Goal: Information Seeking & Learning: Learn about a topic

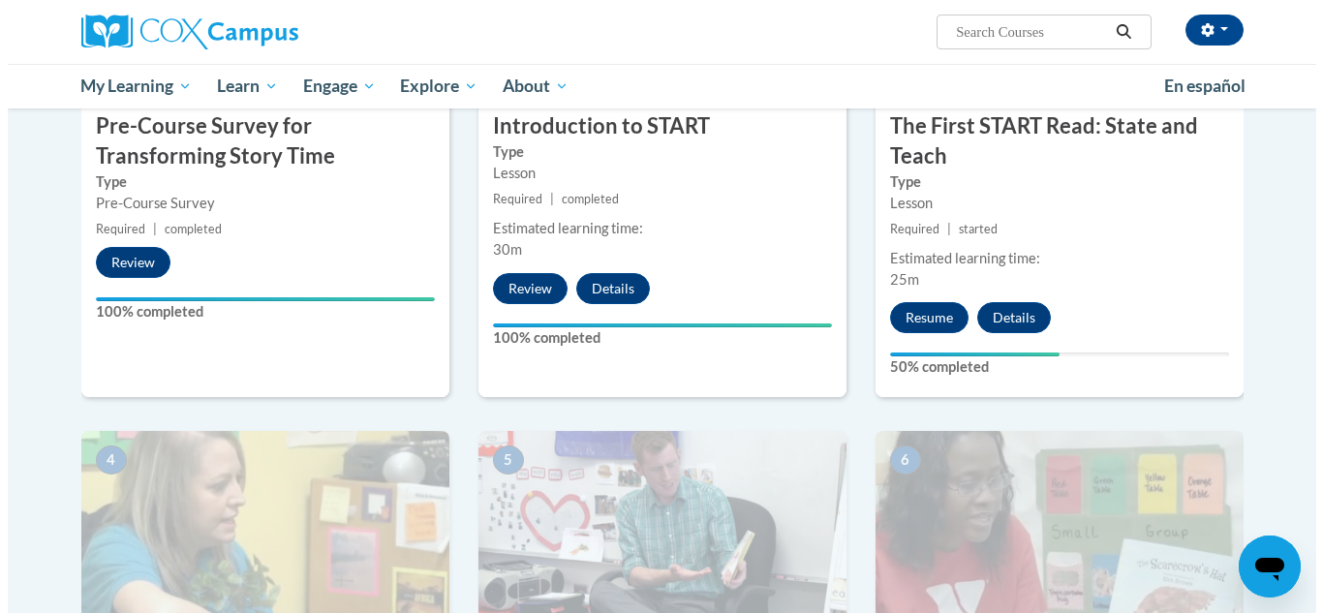
scroll to position [581, 0]
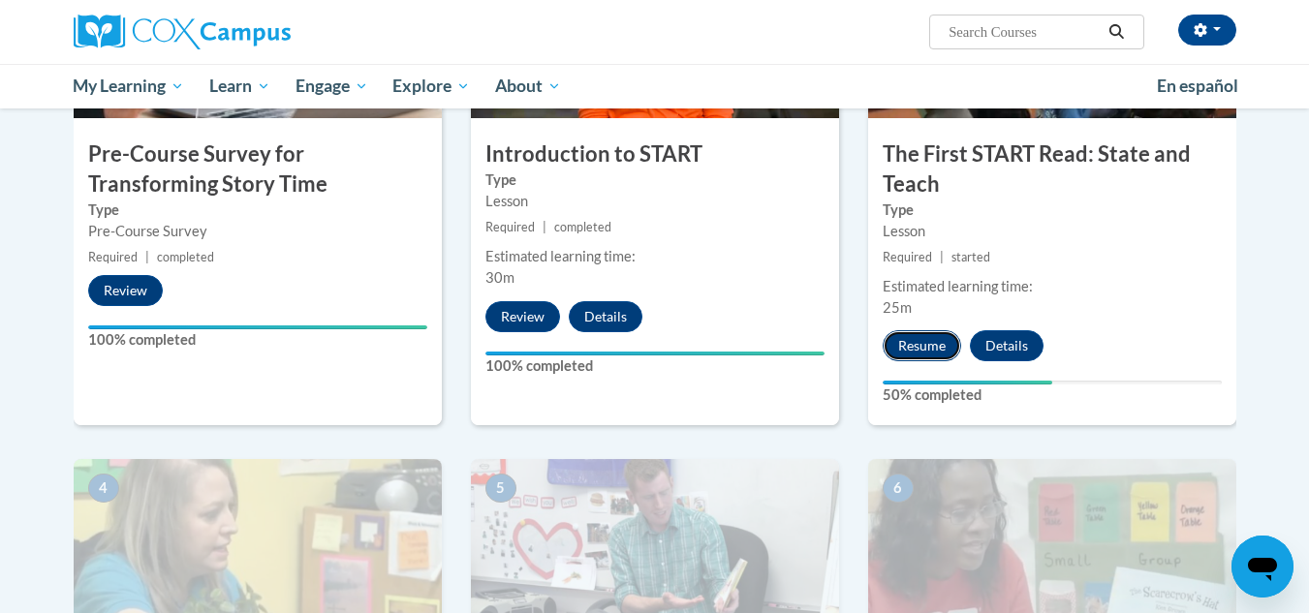
click at [901, 346] on button "Resume" at bounding box center [921, 345] width 78 height 31
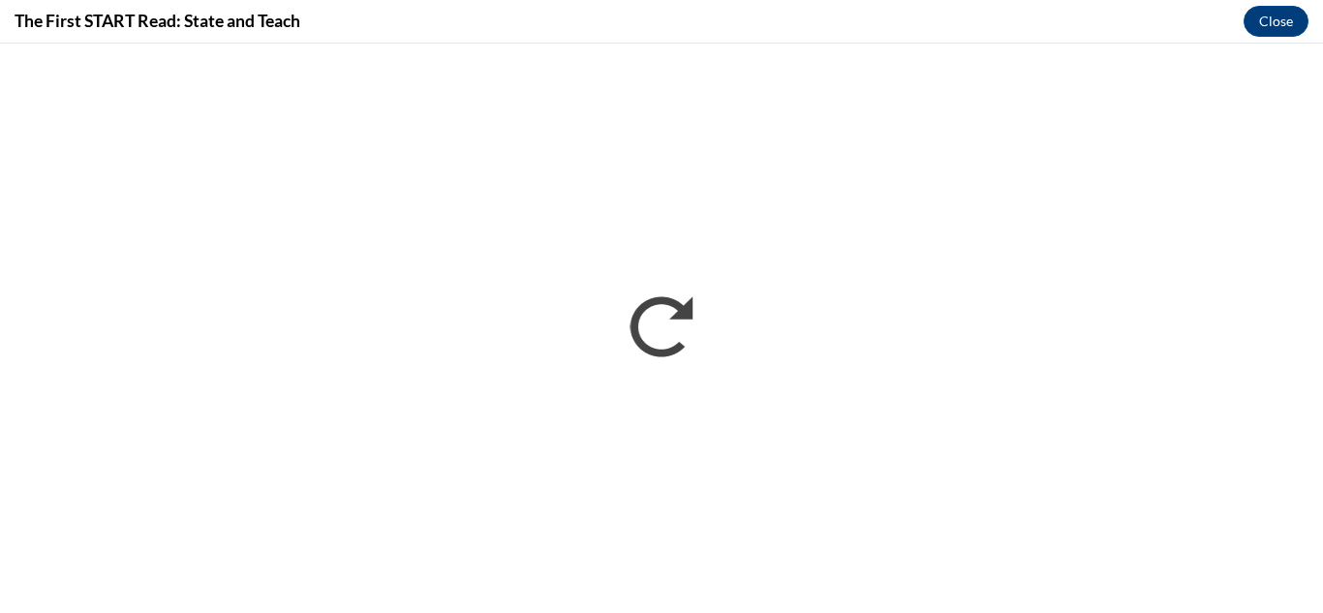
scroll to position [0, 0]
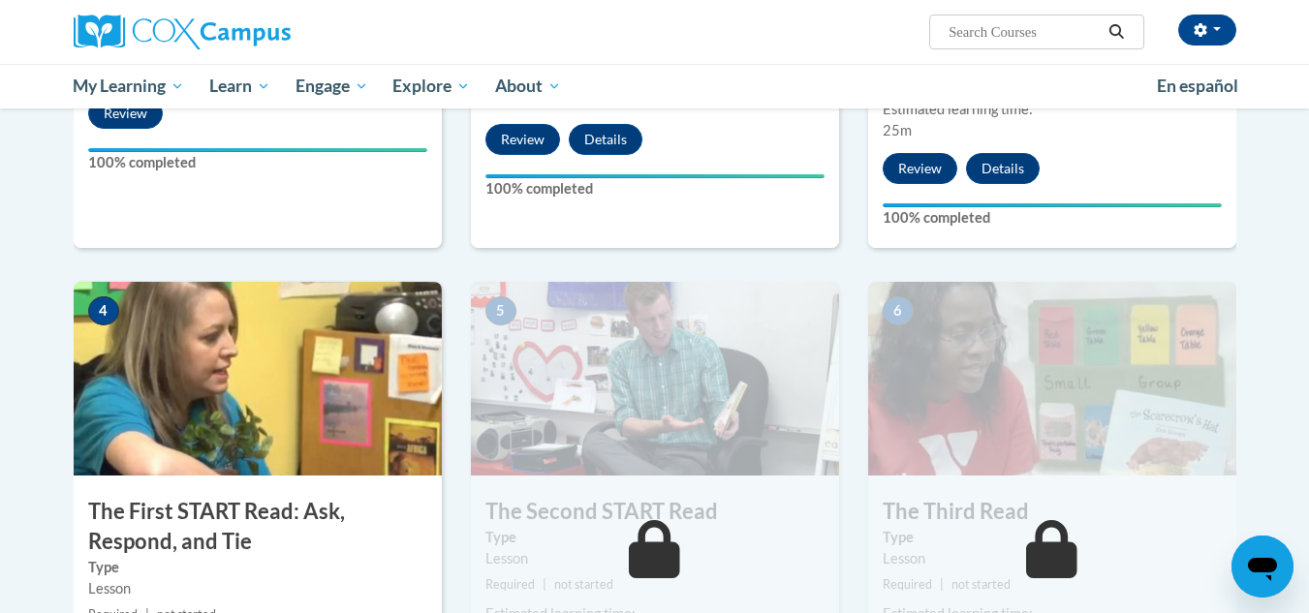
scroll to position [999, 0]
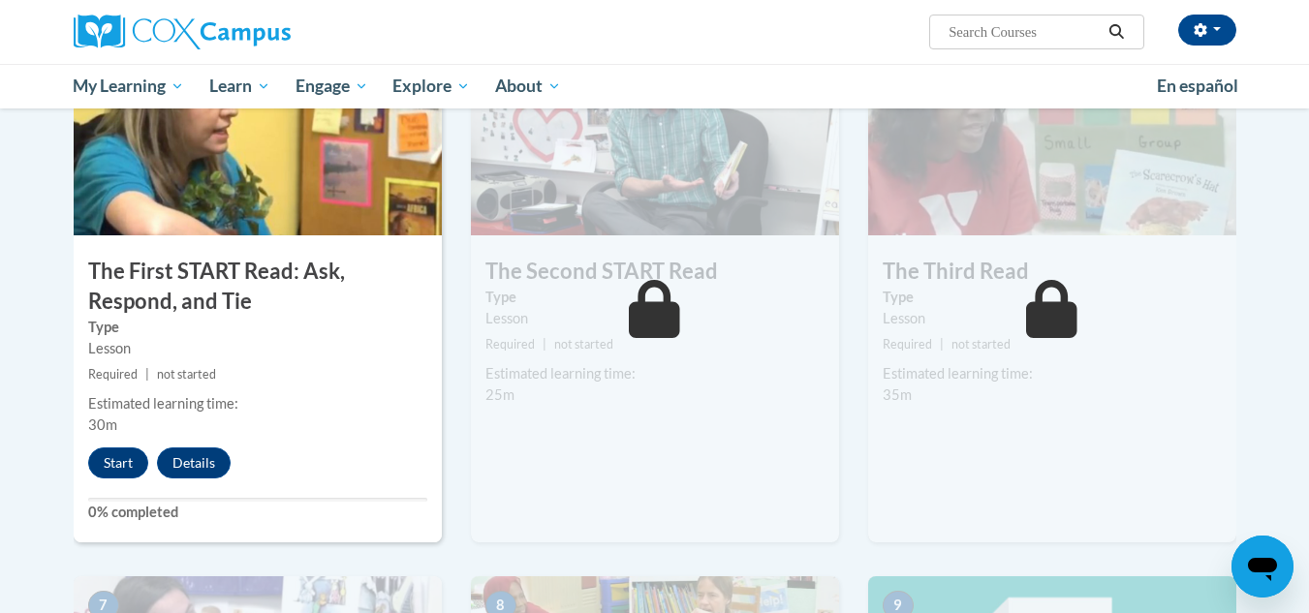
click at [631, 182] on img at bounding box center [655, 139] width 368 height 194
click at [648, 319] on icon at bounding box center [654, 309] width 51 height 58
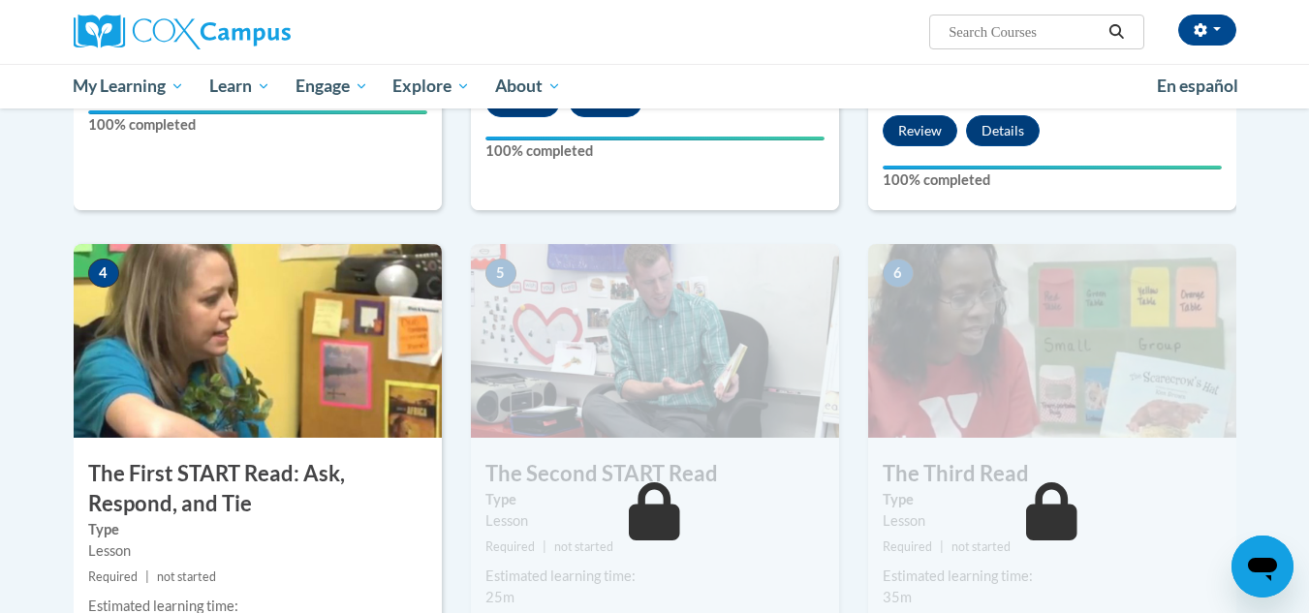
scroll to position [805, 0]
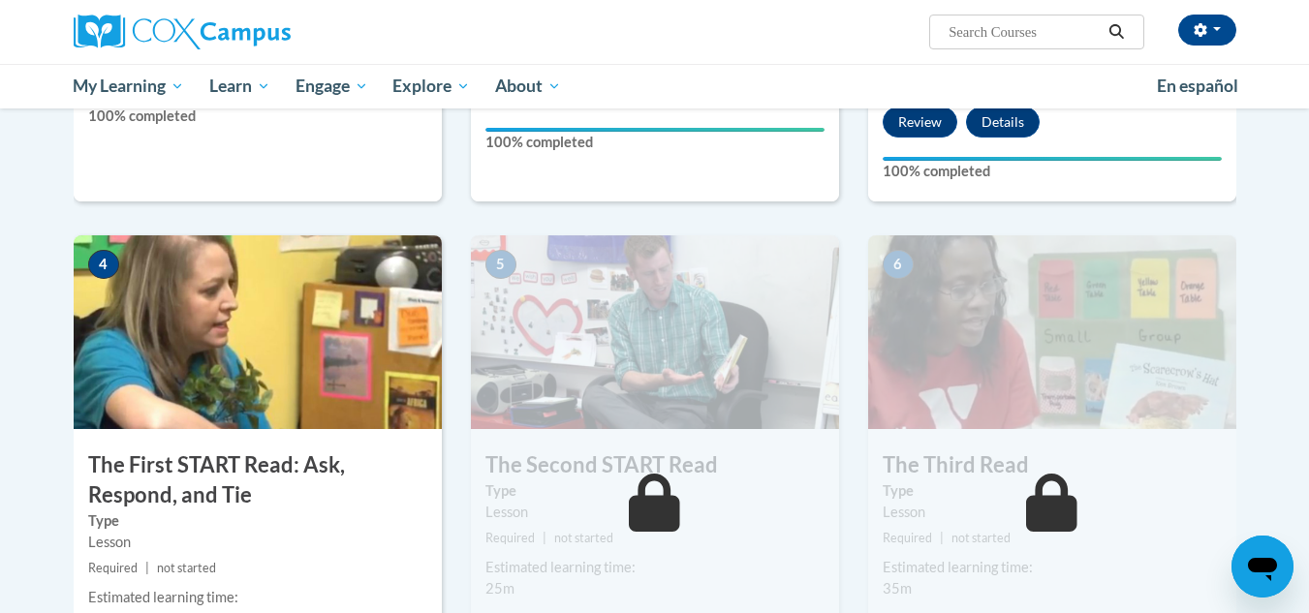
click at [263, 379] on img at bounding box center [258, 332] width 368 height 194
click at [241, 384] on img at bounding box center [258, 332] width 368 height 194
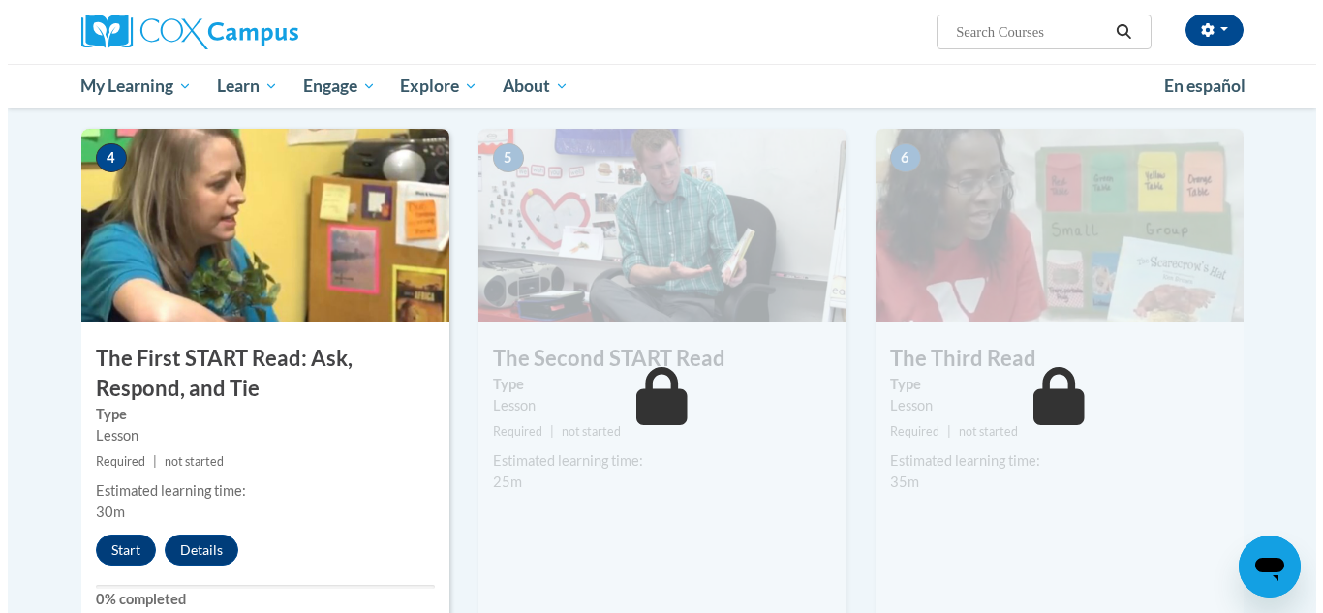
scroll to position [1095, 0]
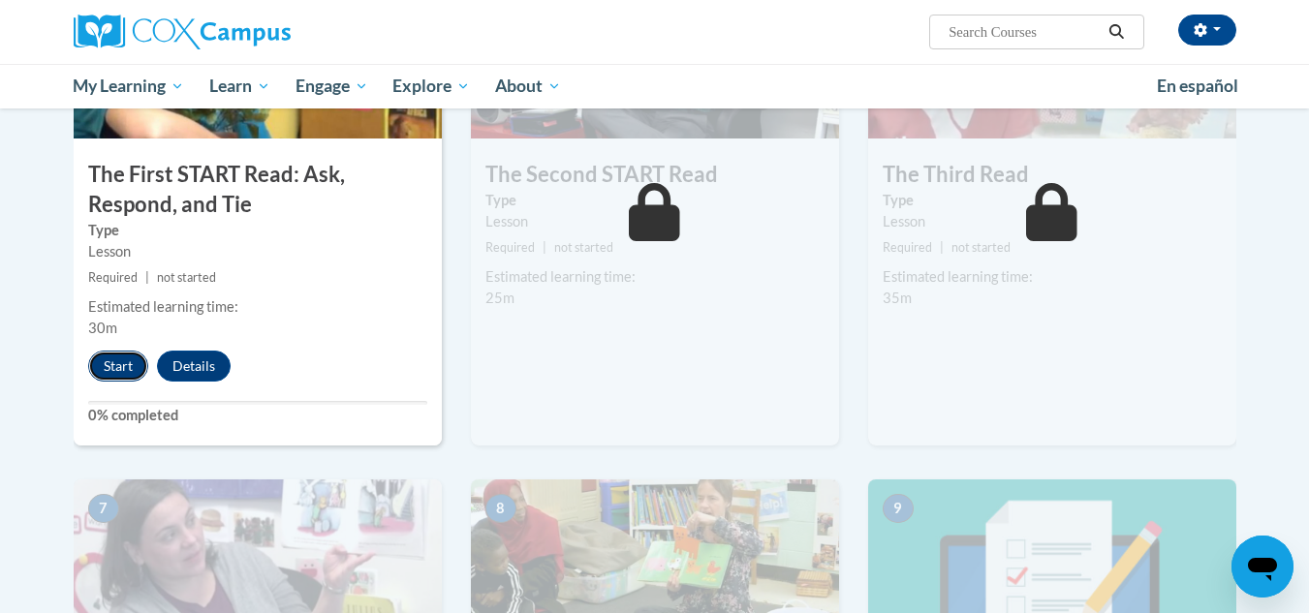
click at [128, 362] on button "Start" at bounding box center [118, 366] width 60 height 31
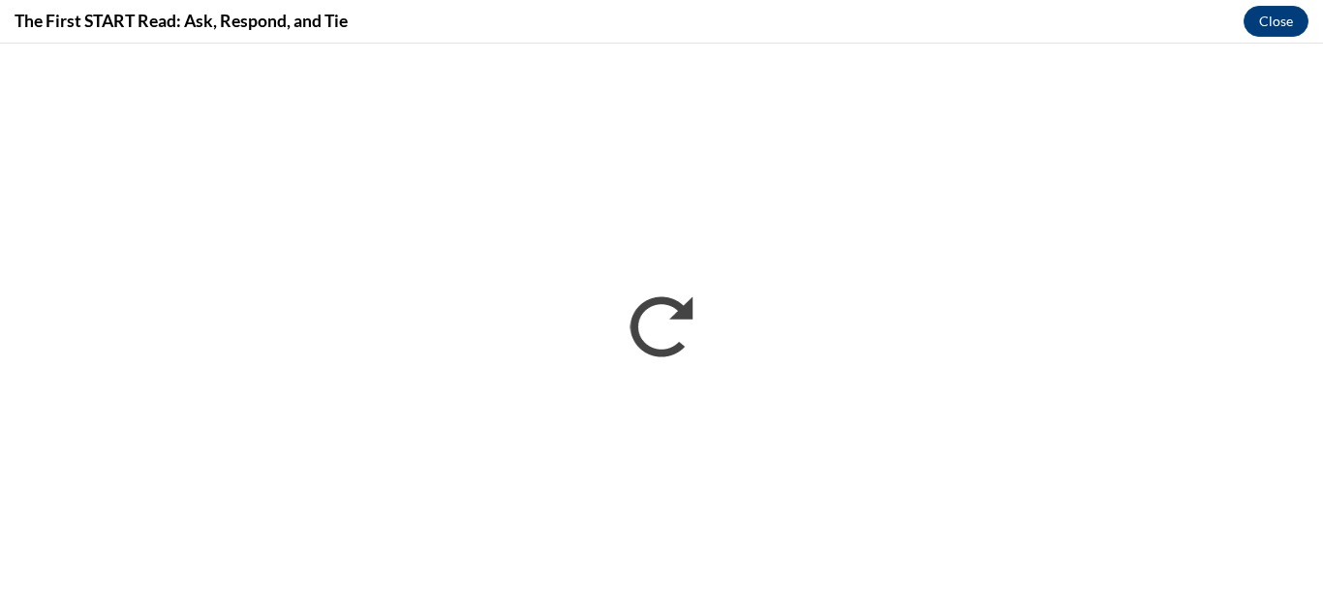
scroll to position [0, 0]
